Goal: Transaction & Acquisition: Purchase product/service

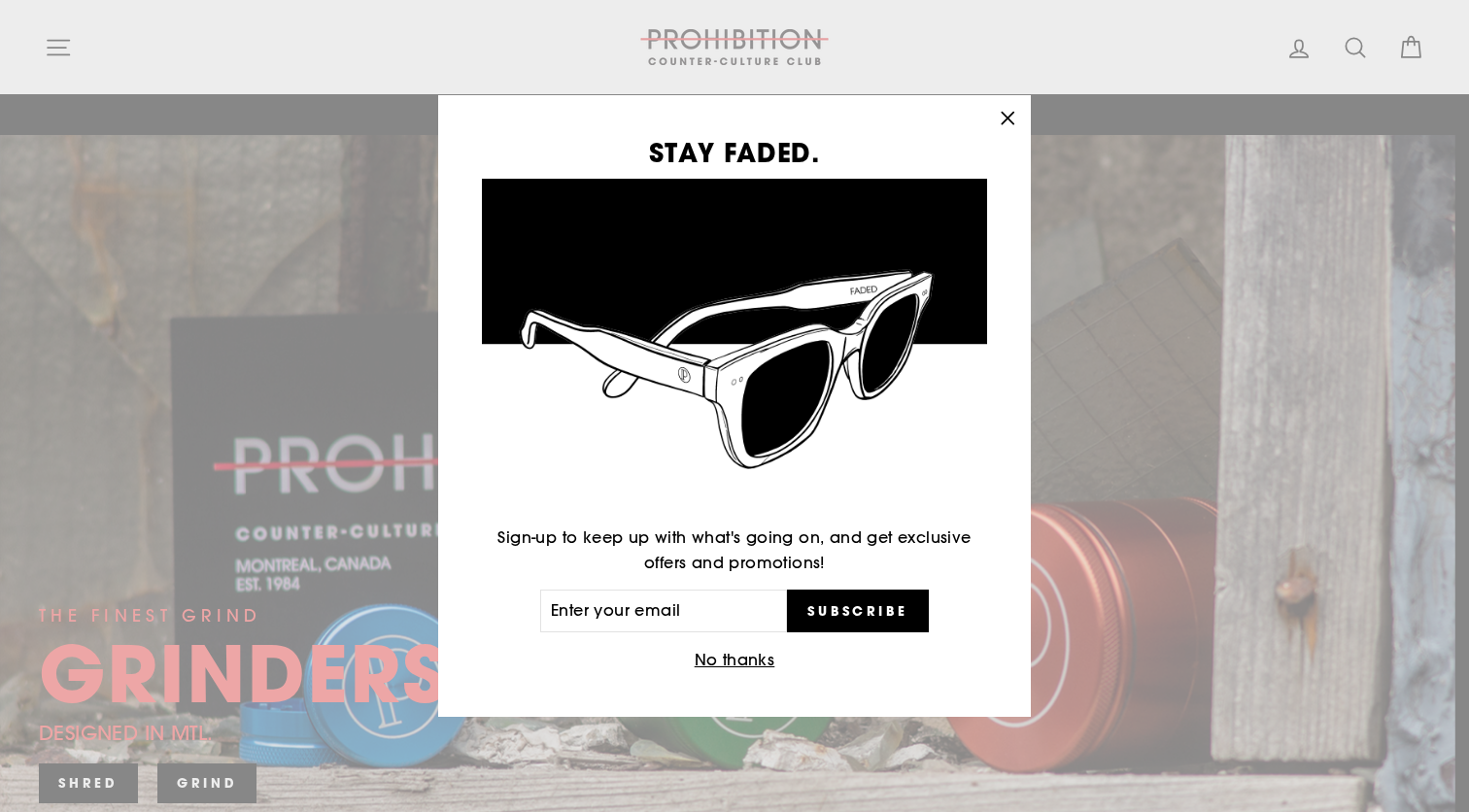
click at [723, 661] on button "No thanks" at bounding box center [734, 659] width 92 height 27
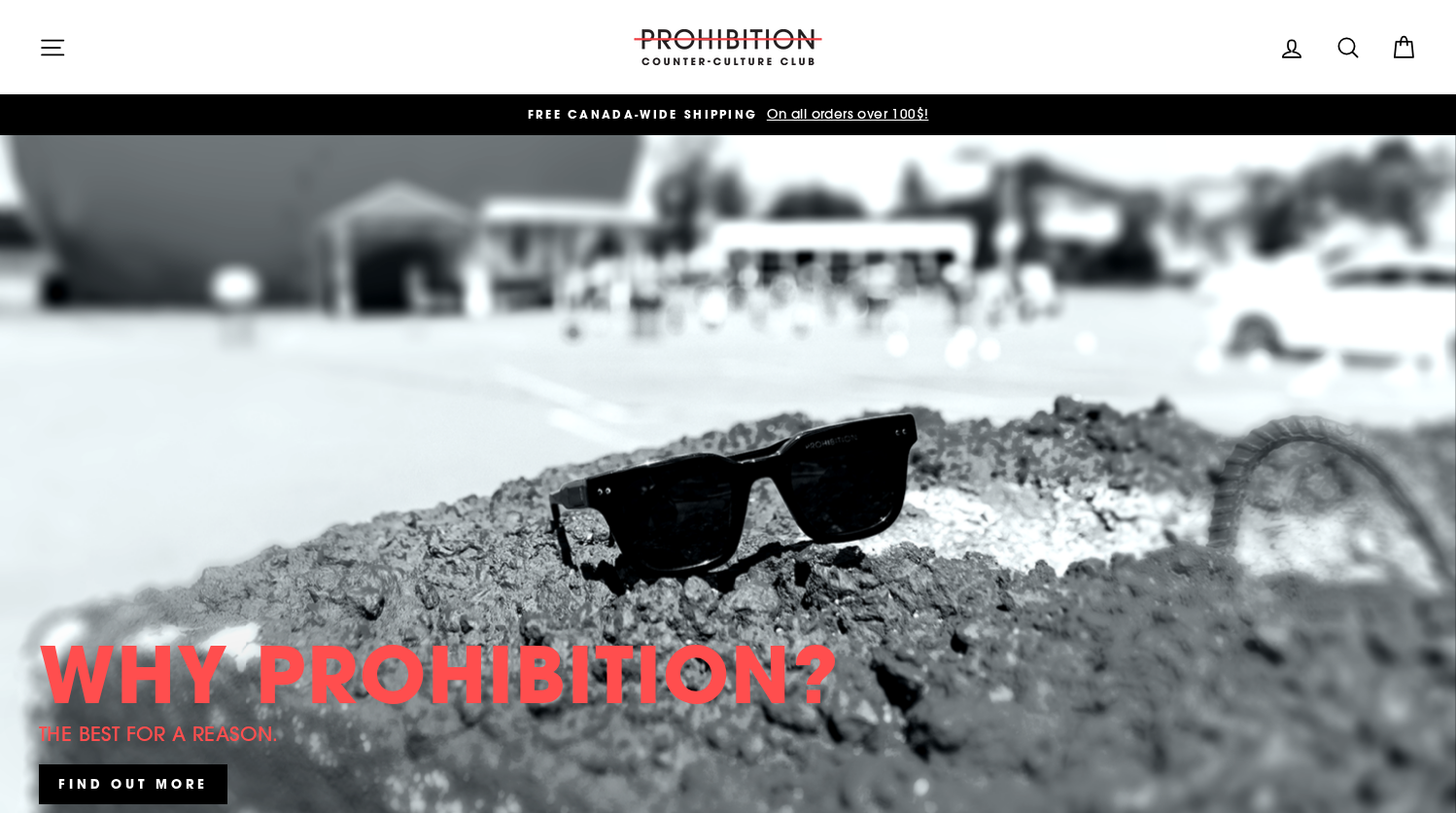
click at [59, 62] on button "Site navigation" at bounding box center [52, 47] width 51 height 42
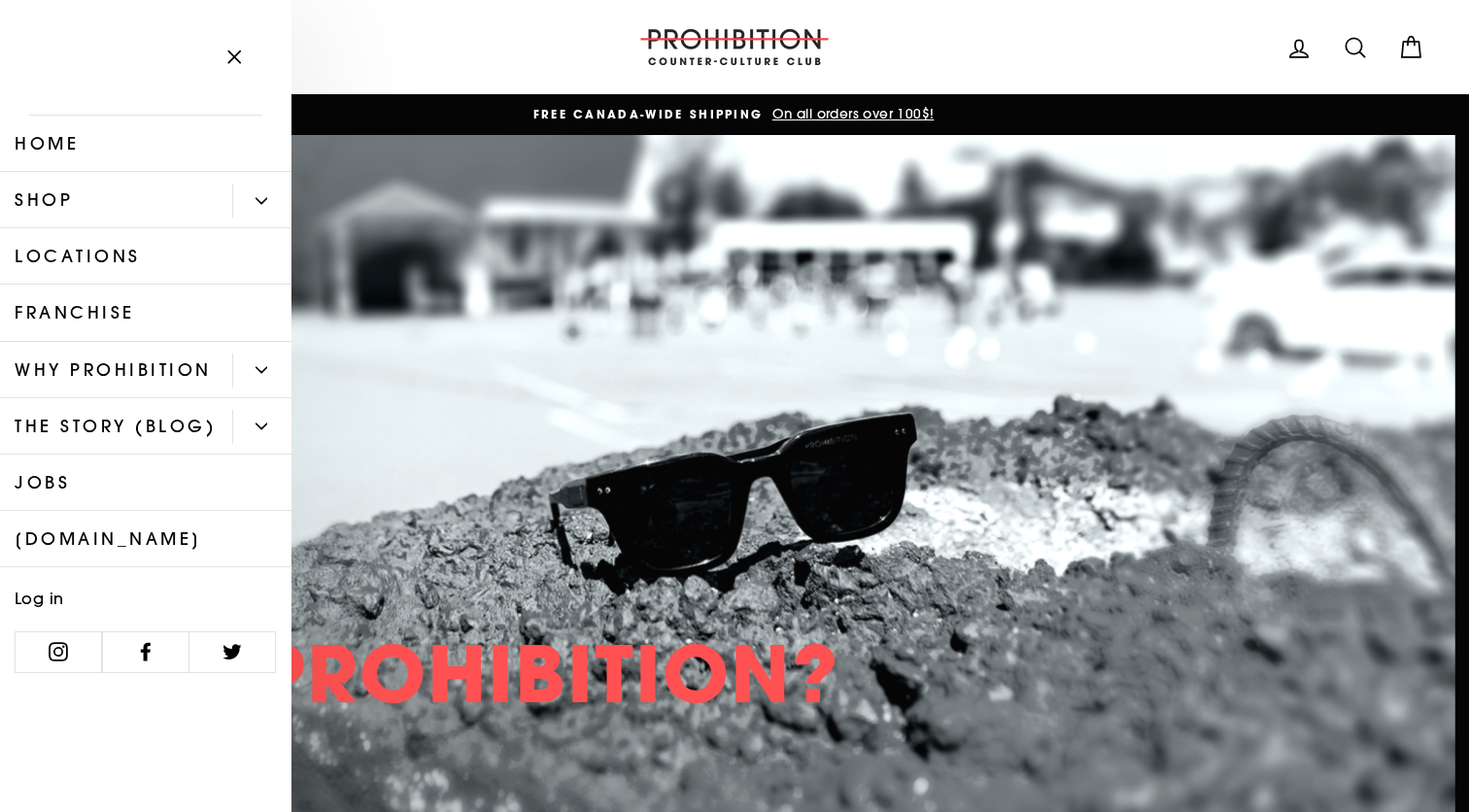
click at [126, 210] on link "Shop" at bounding box center [116, 199] width 232 height 57
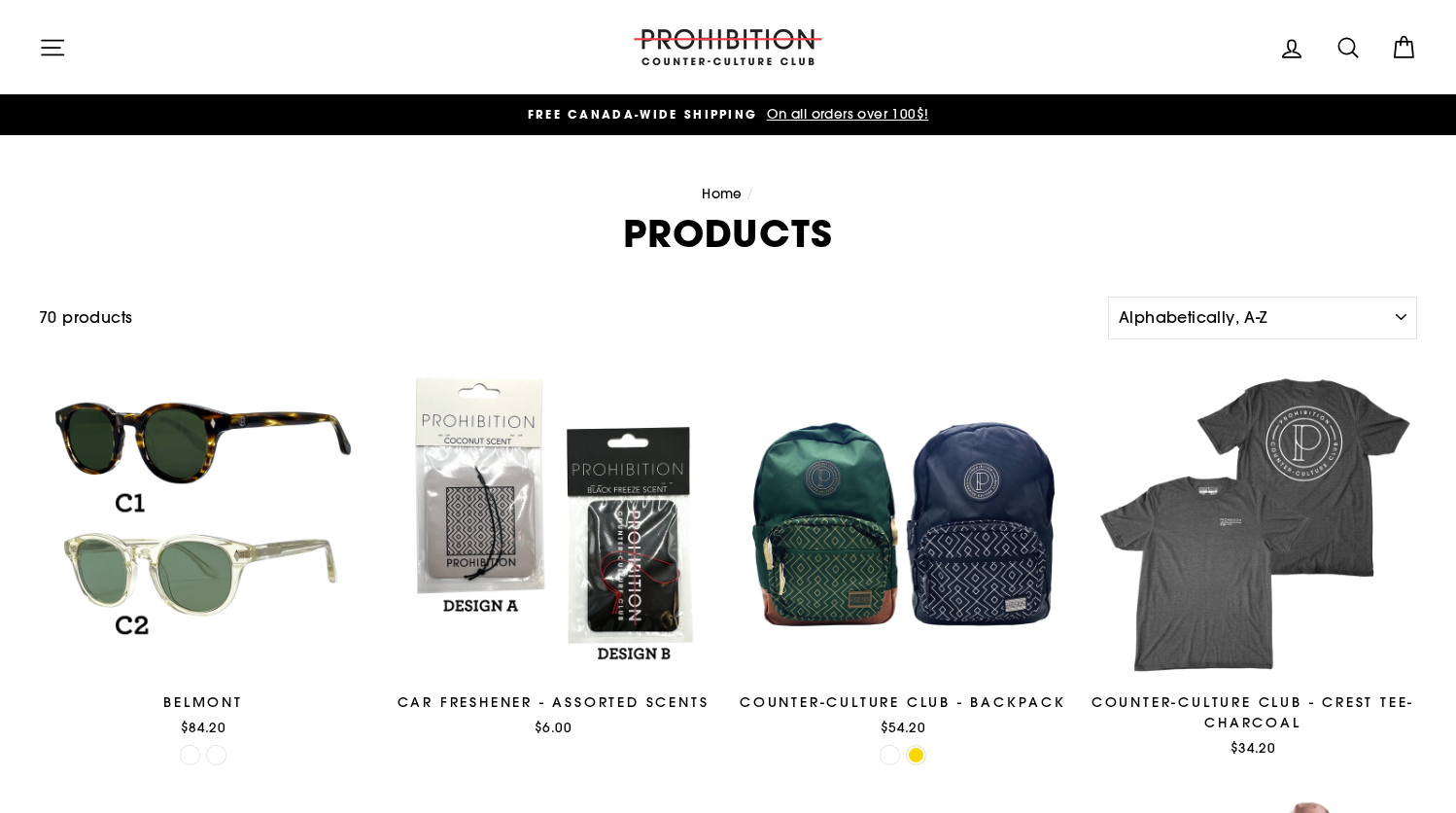
click at [51, 50] on icon "button" at bounding box center [52, 47] width 27 height 27
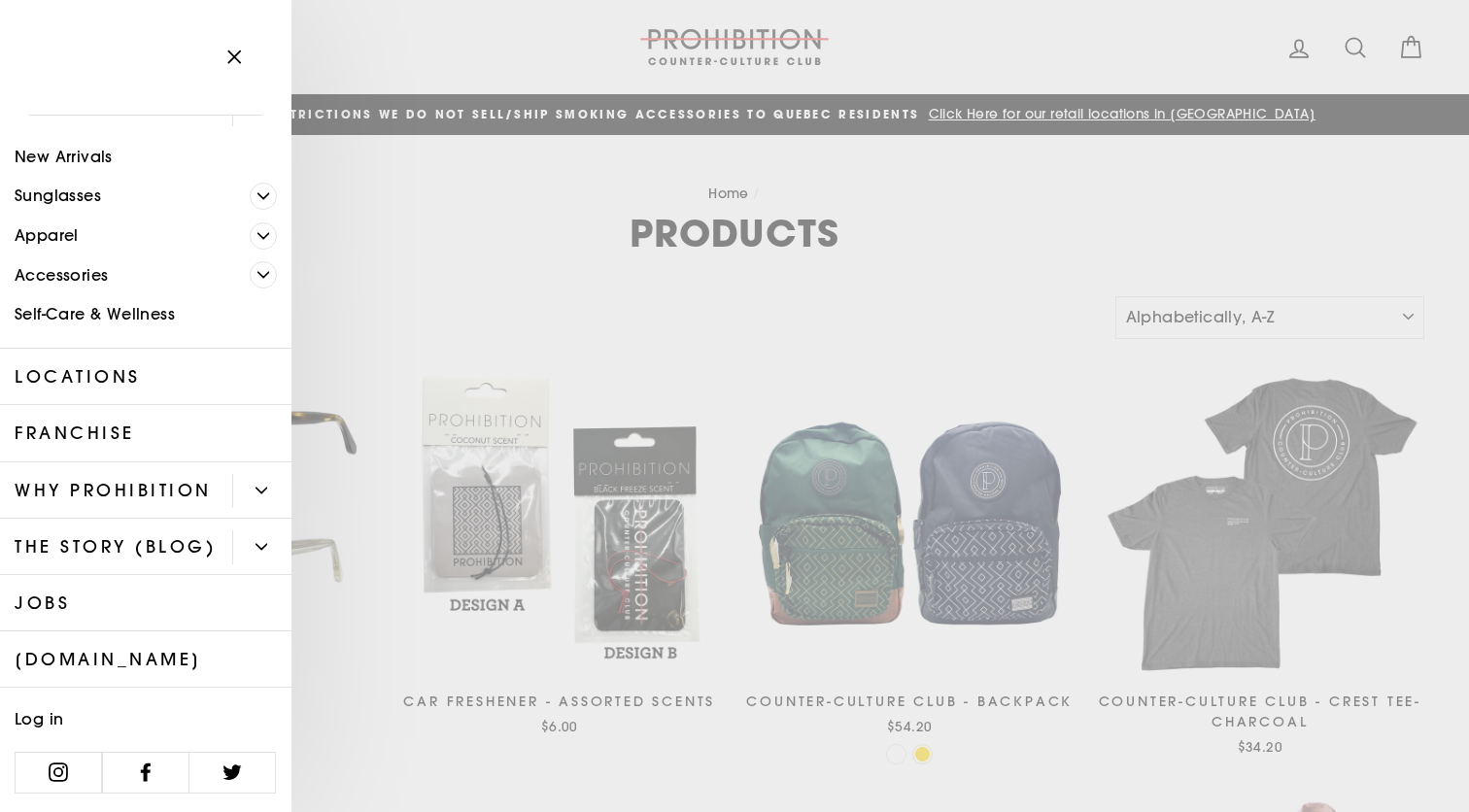
scroll to position [141, 0]
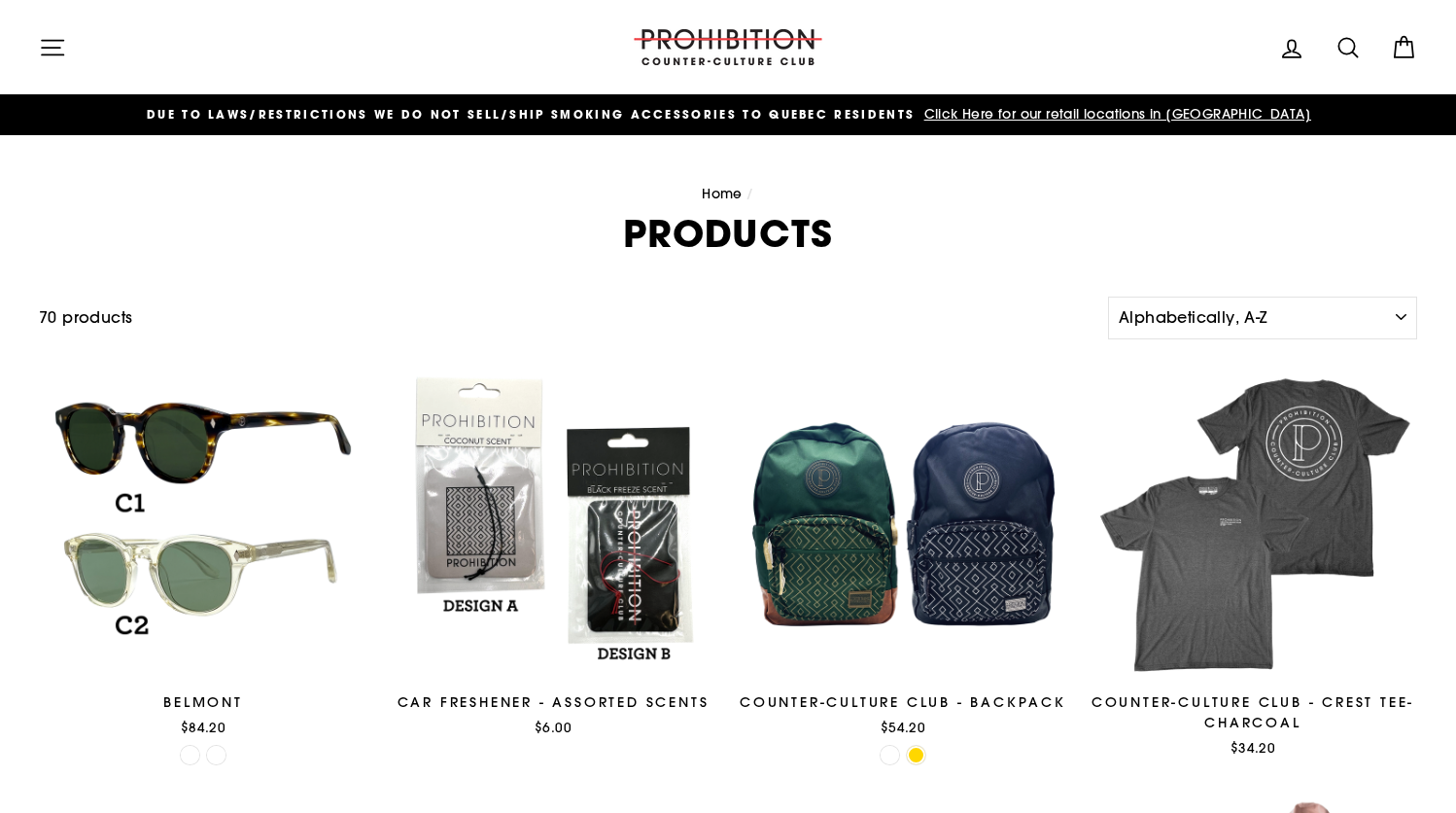
click at [46, 41] on icon "button" at bounding box center [52, 47] width 27 height 27
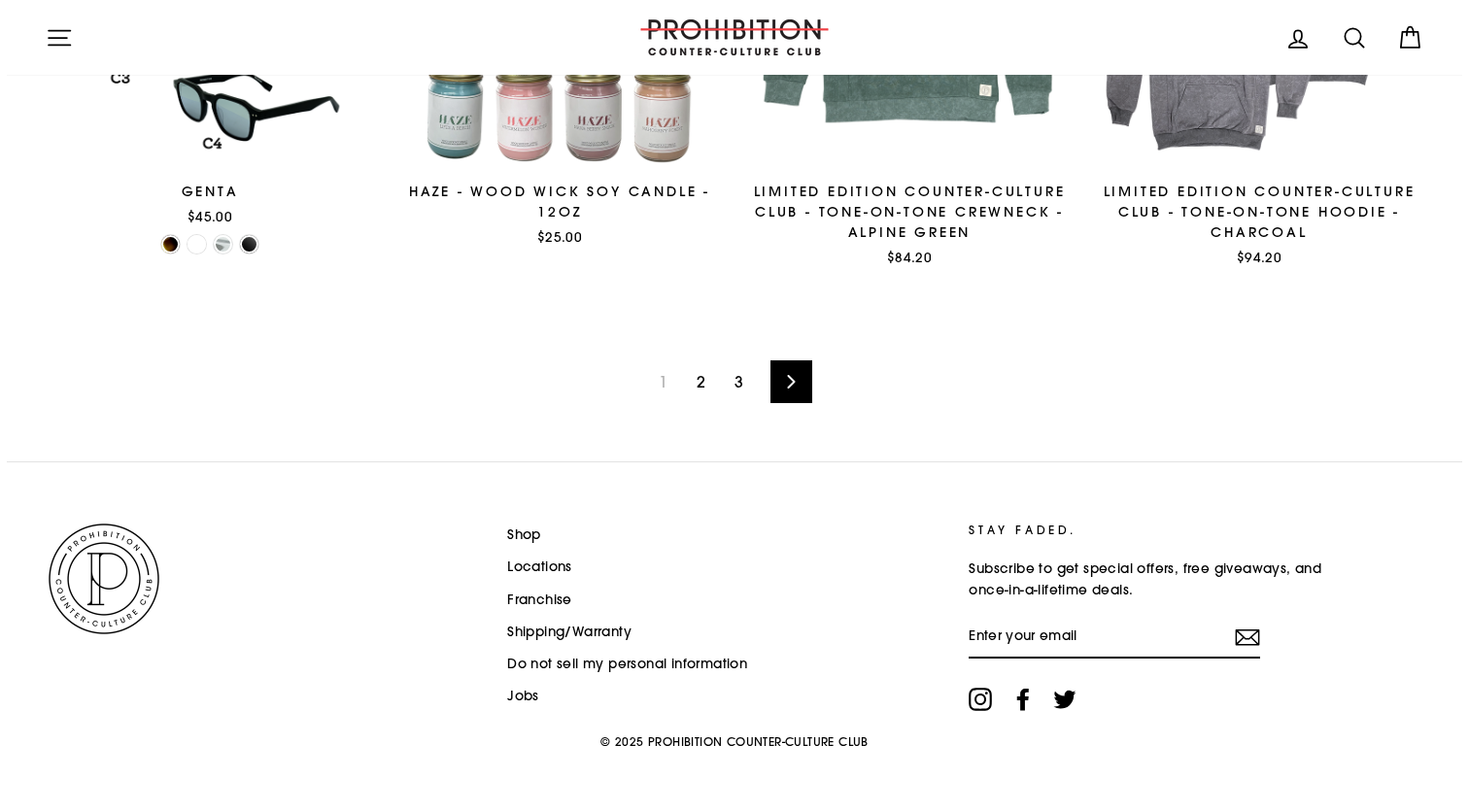
scroll to position [3184, 0]
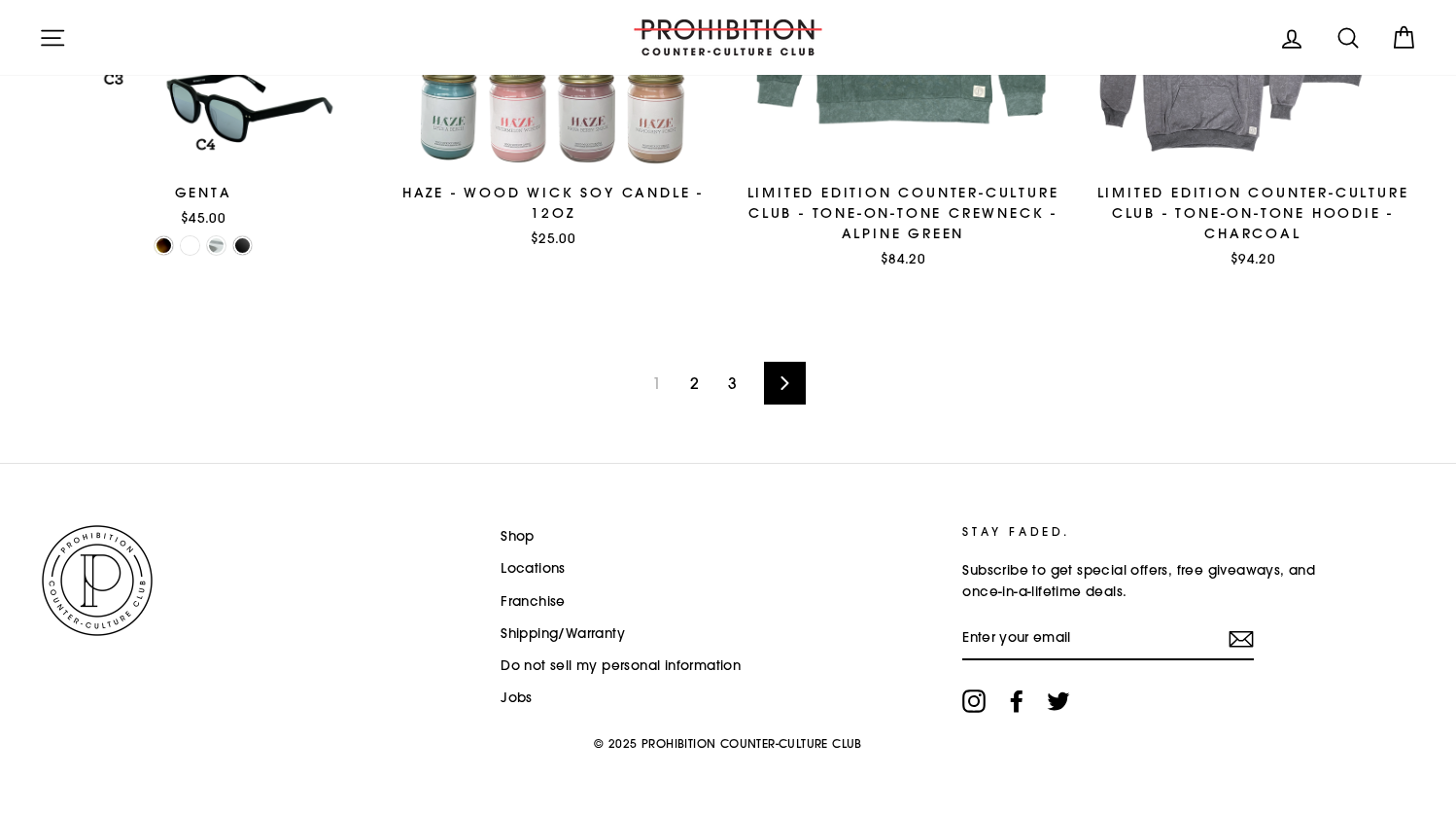
click at [60, 37] on icon "button" at bounding box center [53, 37] width 22 height 15
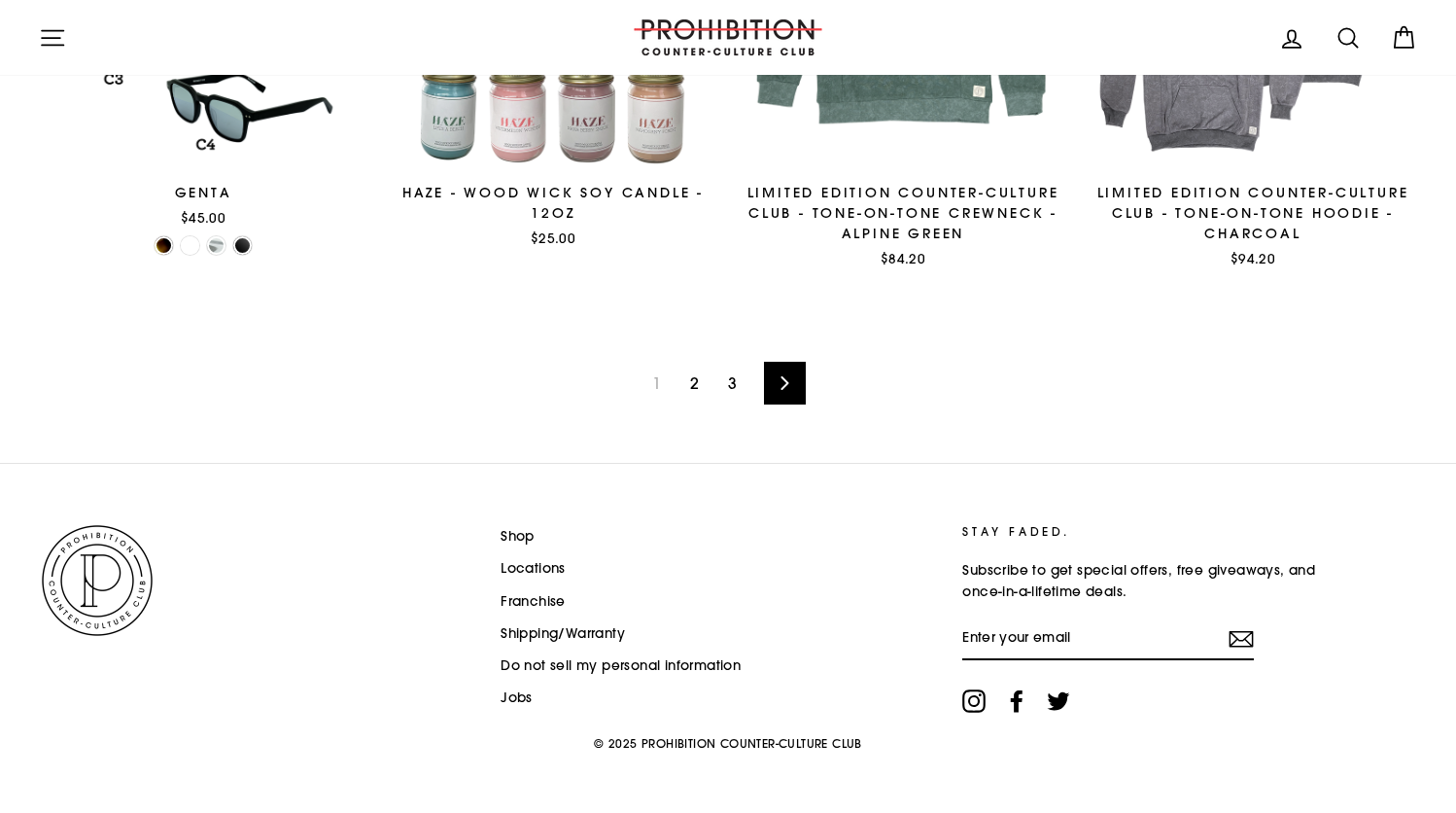
click at [529, 535] on link "Shop" at bounding box center [517, 536] width 34 height 29
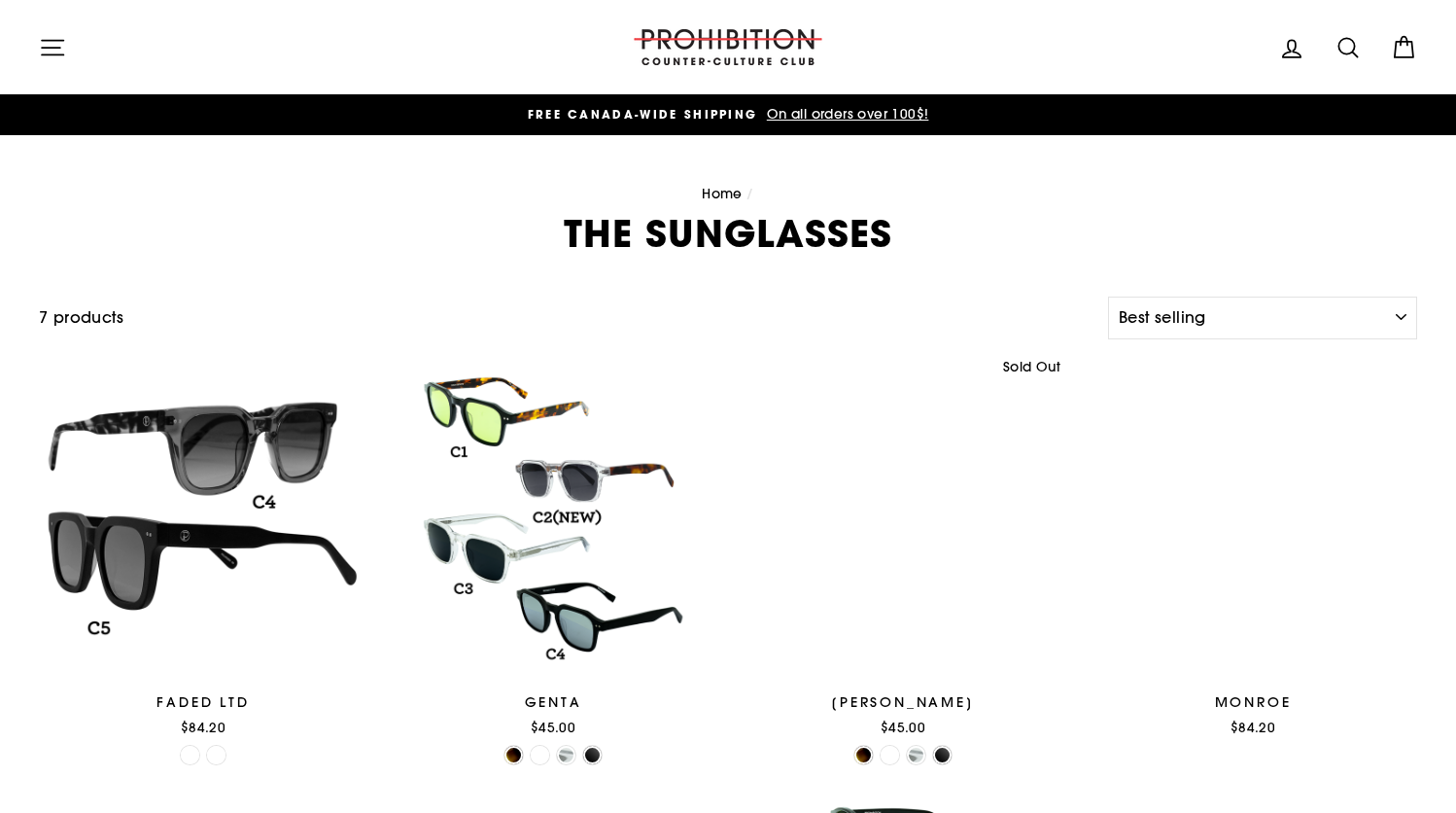
select select "best-selling"
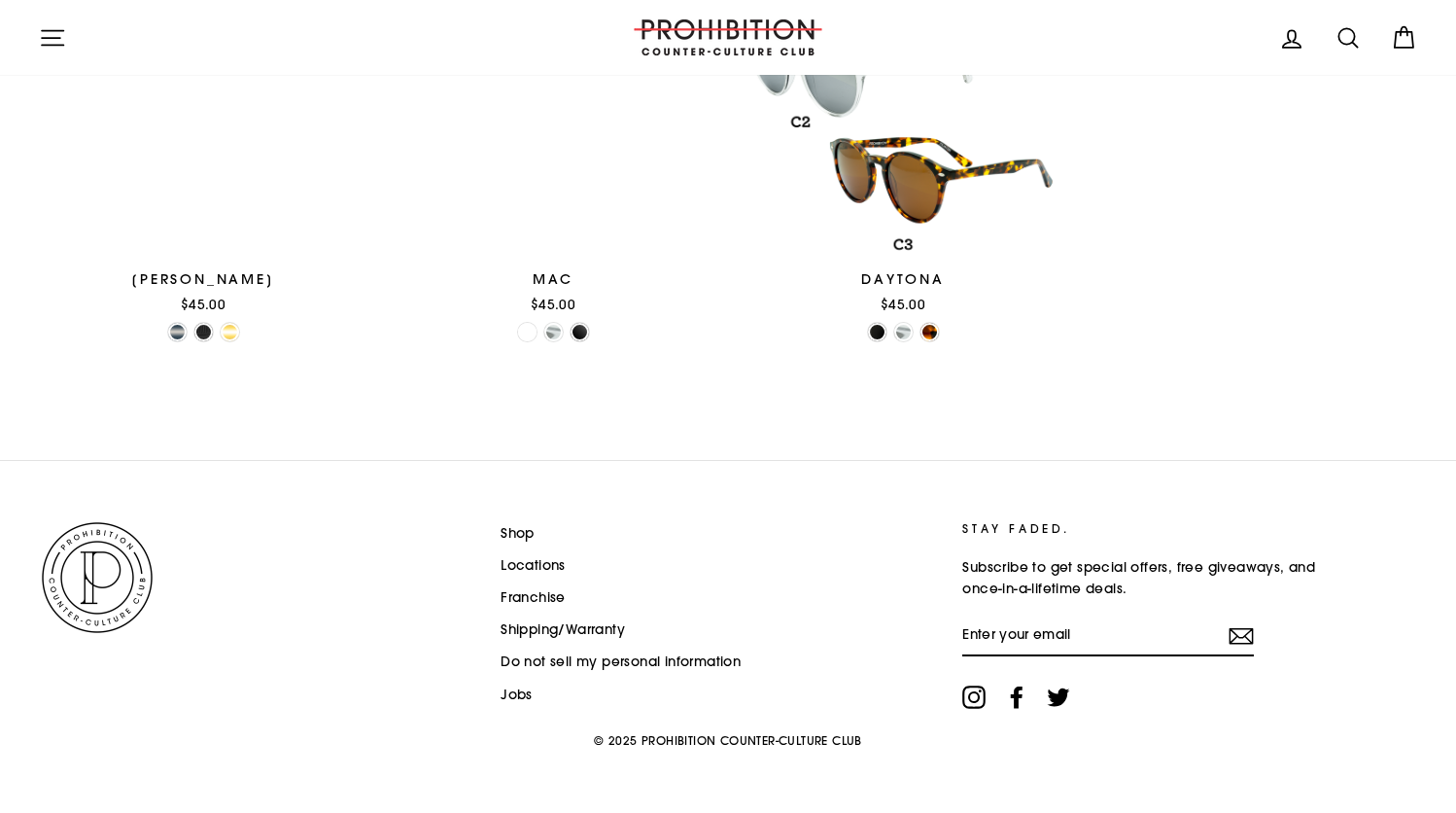
scroll to position [865, 0]
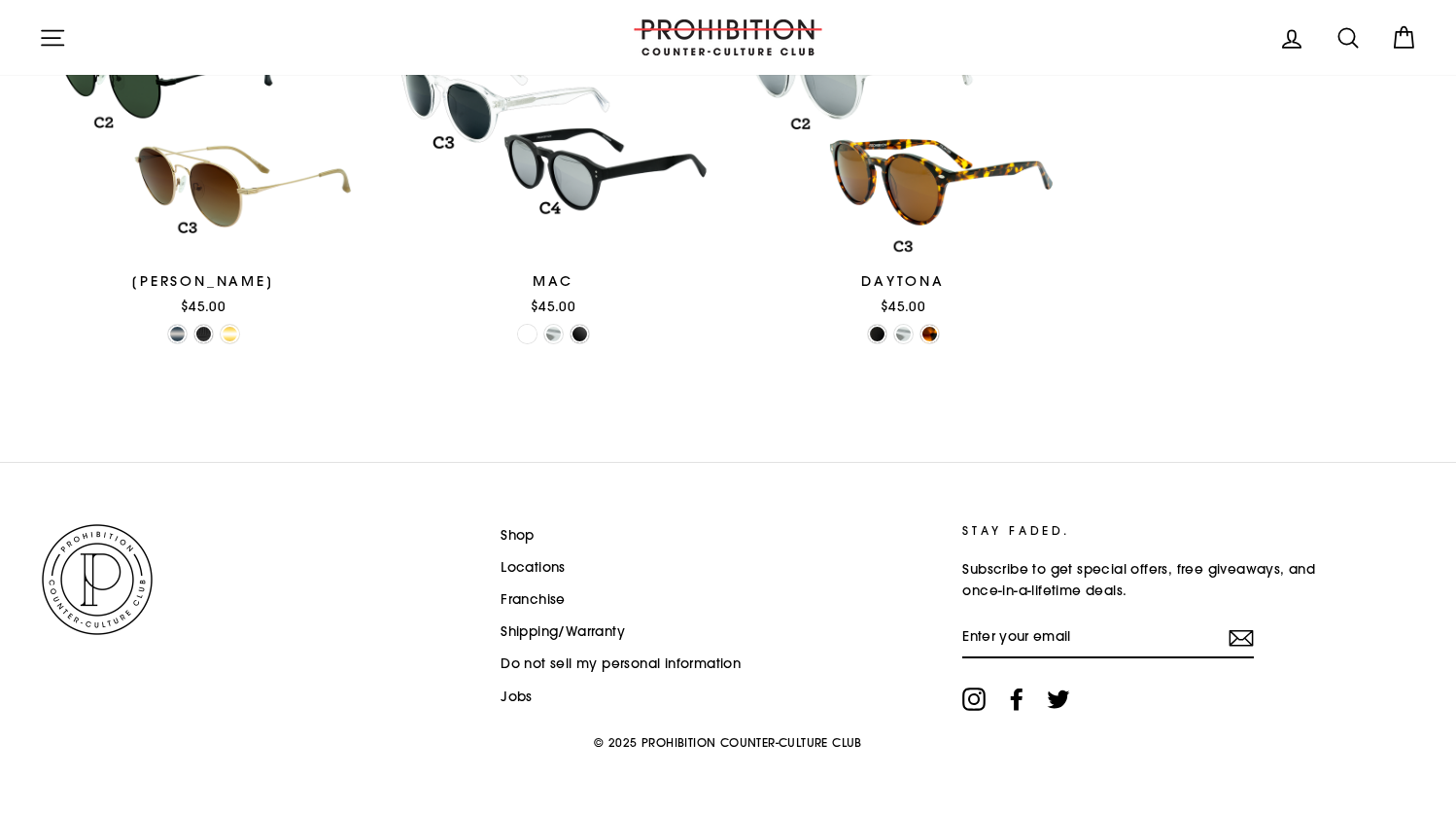
click at [522, 689] on link "Jobs" at bounding box center [516, 697] width 32 height 29
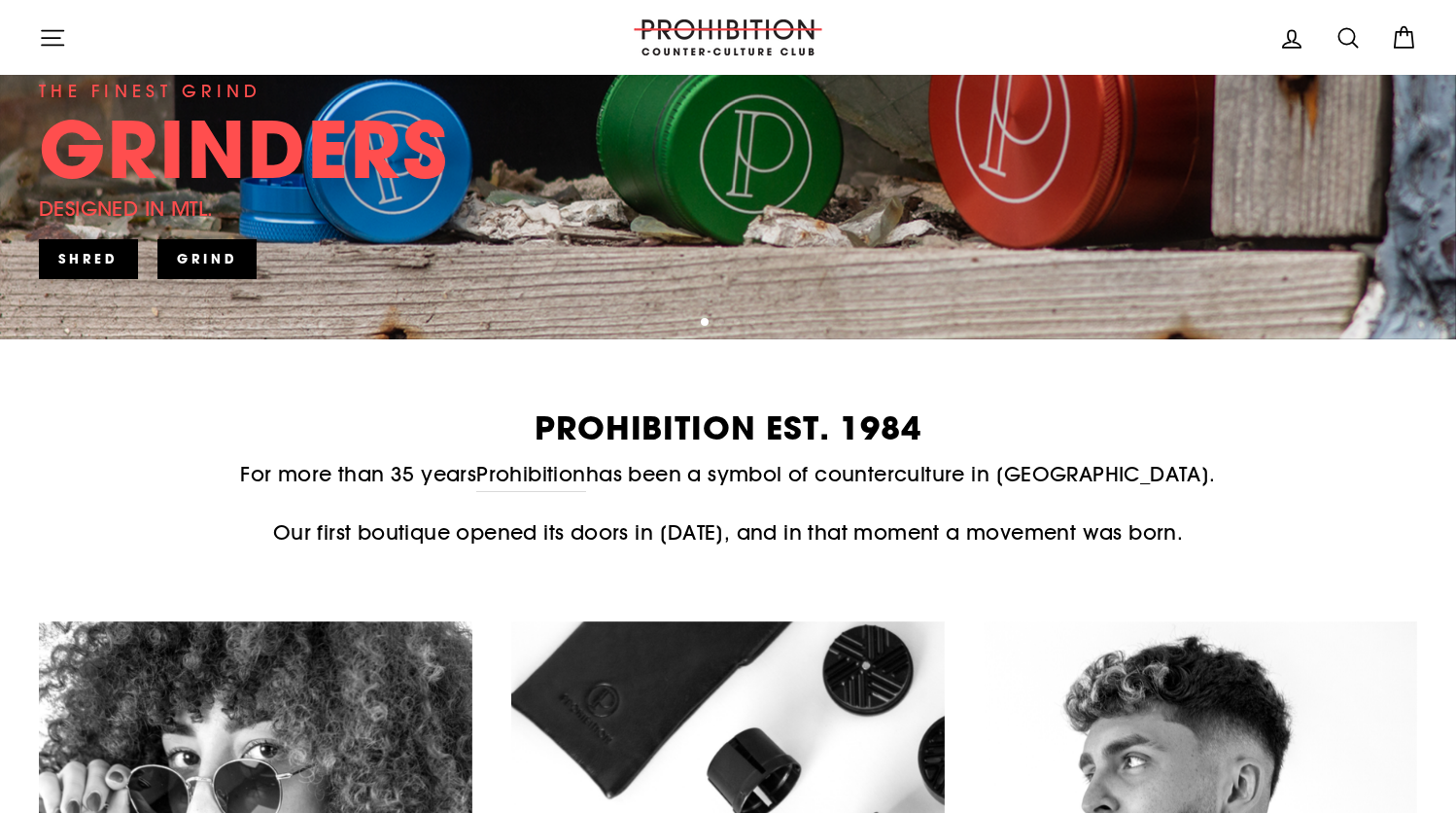
scroll to position [461, 0]
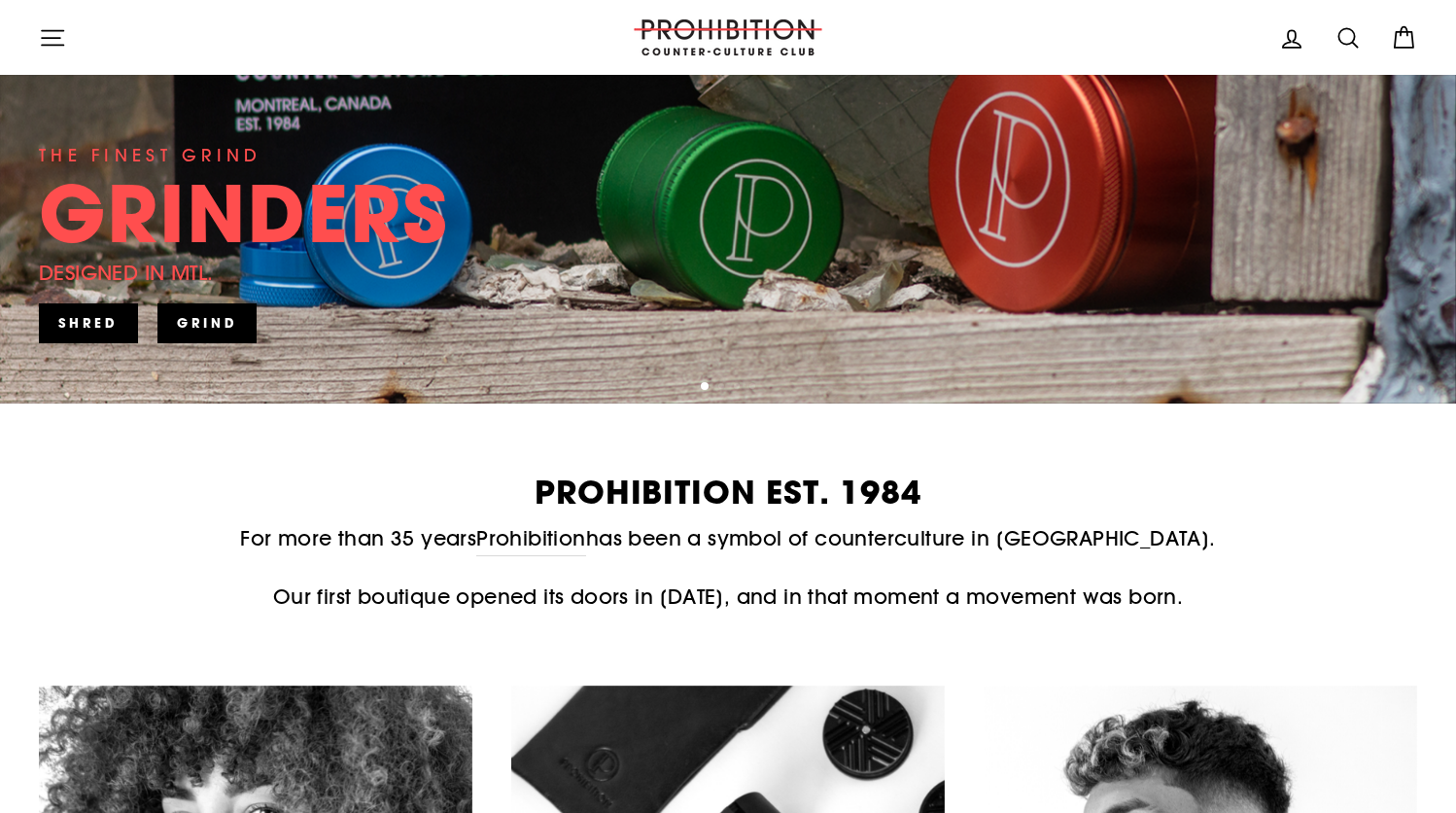
click at [112, 316] on link "SHRED" at bounding box center [88, 323] width 99 height 39
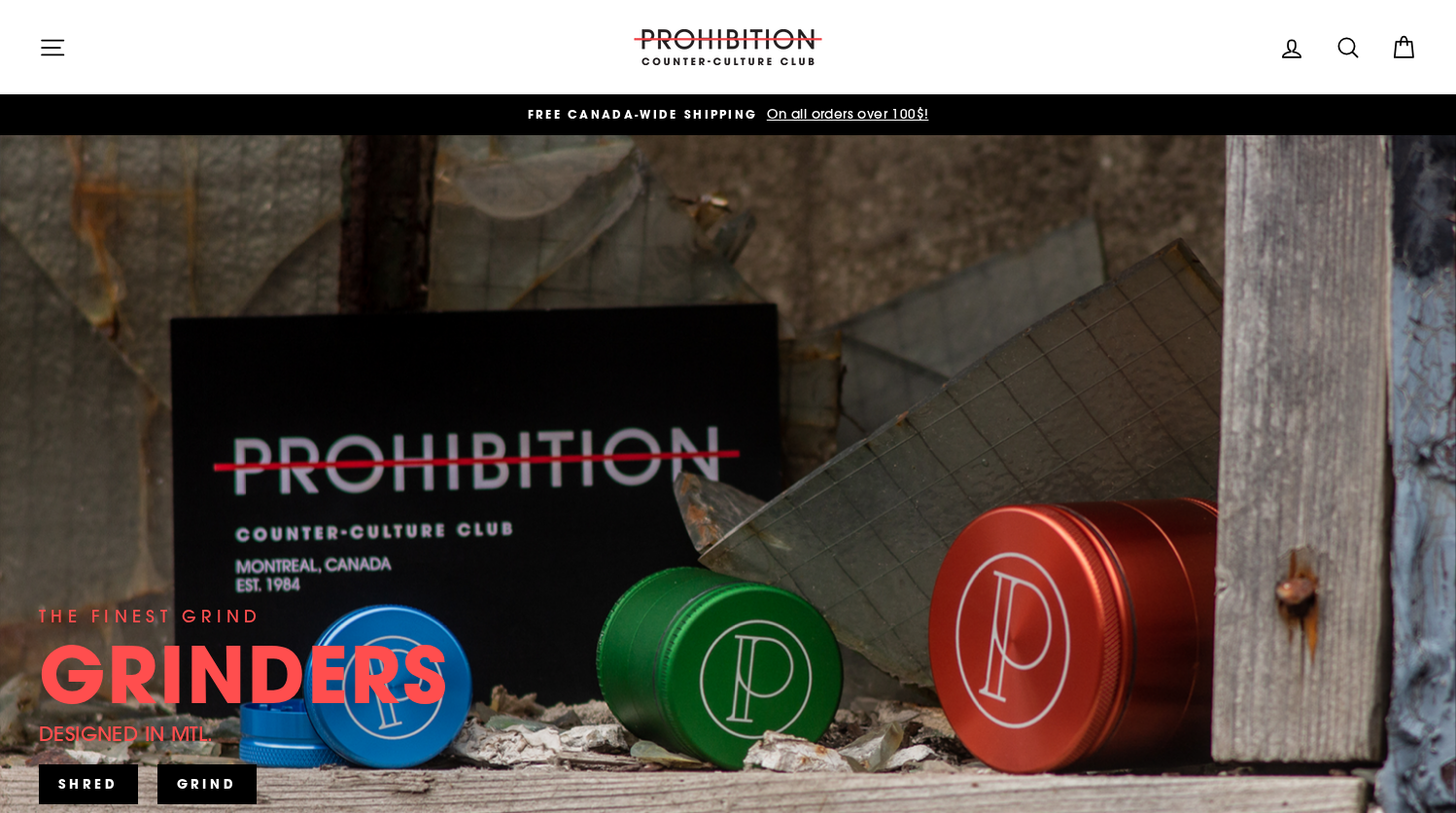
click at [1348, 44] on icon at bounding box center [1348, 47] width 27 height 27
type input "coil"
click at [60, 47] on button "Search" at bounding box center [60, 48] width 42 height 66
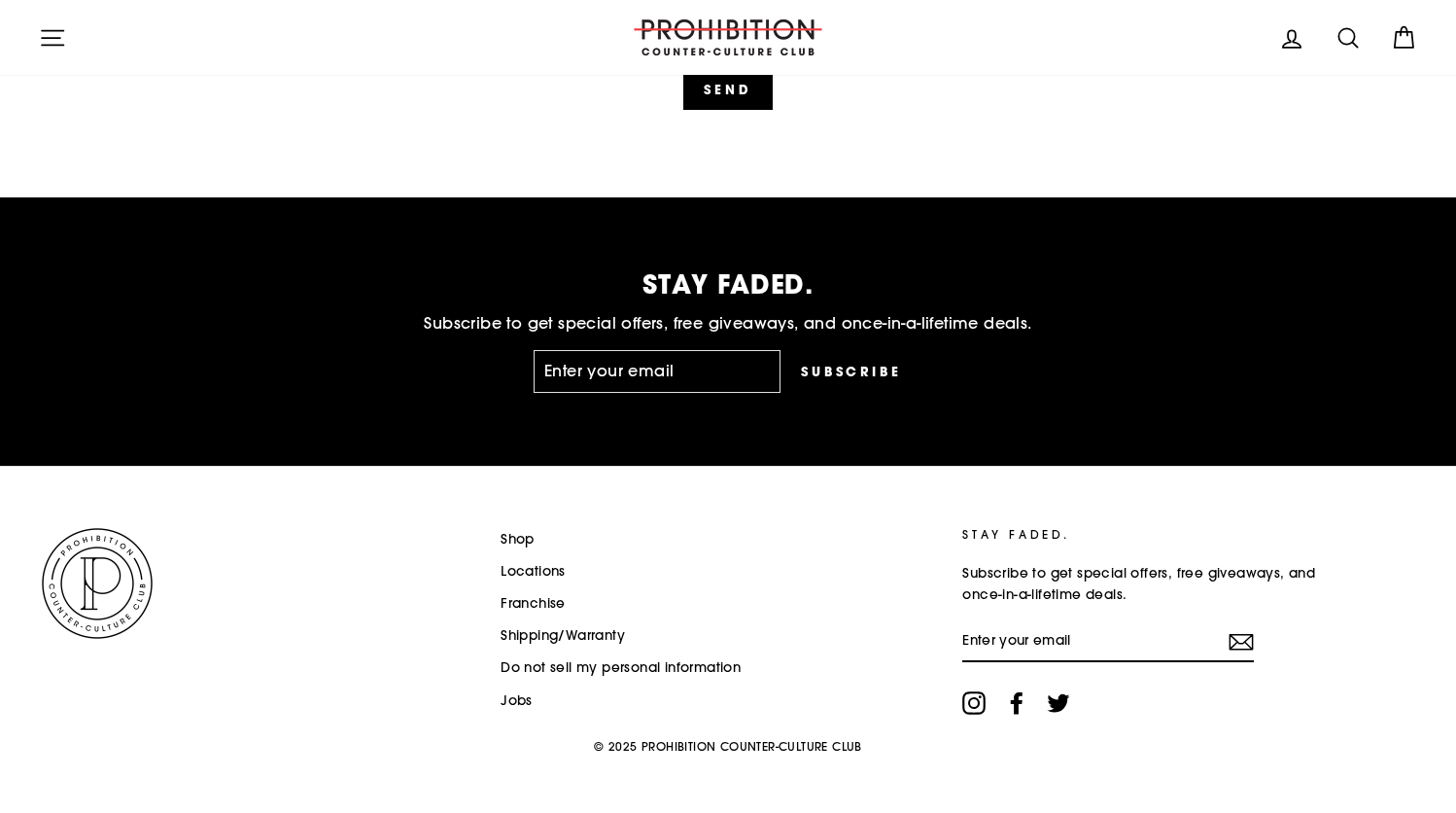
scroll to position [4953, 0]
